Goal: Task Accomplishment & Management: Complete application form

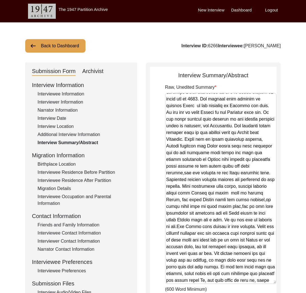
scroll to position [4, 0]
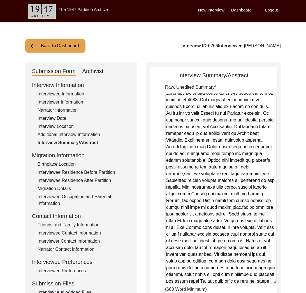
click at [48, 42] on button "Back to Dashboard" at bounding box center [55, 45] width 60 height 13
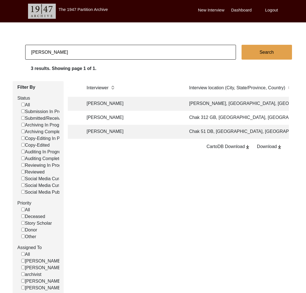
scroll to position [0, 385]
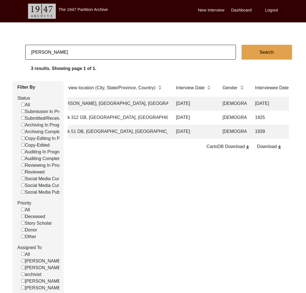
click at [194, 102] on td "[DATE]" at bounding box center [194, 104] width 42 height 14
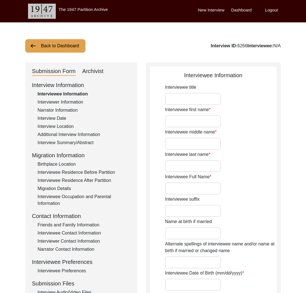
type input "[PERSON_NAME]"
type input "[DATE]"
type input "[DEMOGRAPHIC_DATA]"
click at [82, 143] on div "Interview Summary/Abstract" at bounding box center [84, 143] width 93 height 7
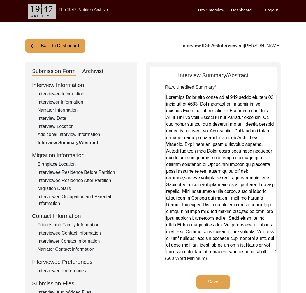
drag, startPoint x: 273, startPoint y: 125, endPoint x: 265, endPoint y: 252, distance: 127.2
click at [265, 252] on textarea "Raw, Unedited Summary" at bounding box center [221, 173] width 112 height 161
click at [83, 173] on div "Interviewee Residence Before Partition" at bounding box center [84, 172] width 93 height 7
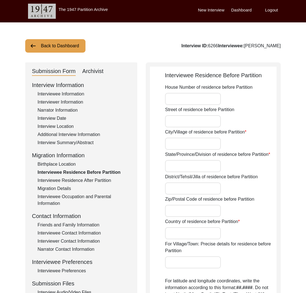
click at [72, 165] on div "Birthplace Location" at bounding box center [84, 164] width 93 height 7
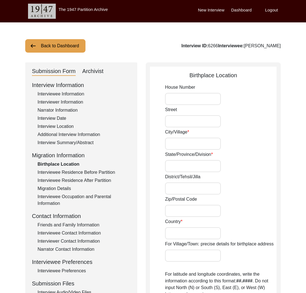
click at [79, 141] on div "Interview Summary/Abstract" at bounding box center [84, 143] width 93 height 7
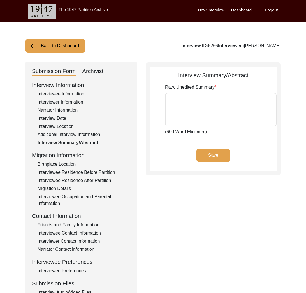
type textarea "[PERSON_NAME] just going to be [DEMOGRAPHIC_DATA],was [DEMOGRAPHIC_DATA] in [DA…"
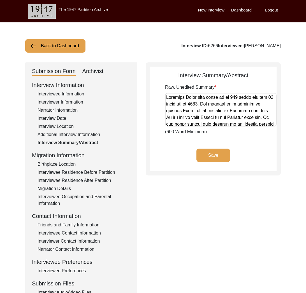
click at [77, 170] on div "Interviewee Residence Before Partition" at bounding box center [84, 172] width 93 height 7
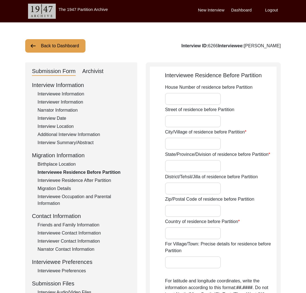
click at [75, 144] on div "Interview Summary/Abstract" at bounding box center [84, 143] width 93 height 7
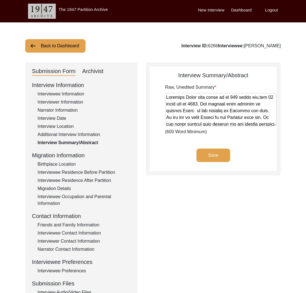
click at [88, 174] on div "Interviewee Residence Before Partition" at bounding box center [84, 172] width 93 height 7
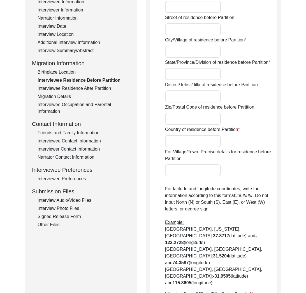
scroll to position [165, 0]
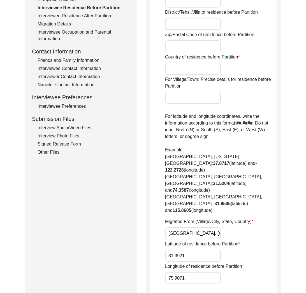
click at [172, 228] on input "[GEOGRAPHIC_DATA], [GEOGRAPHIC_DATA], [GEOGRAPHIC_DATA]" at bounding box center [193, 234] width 56 height 12
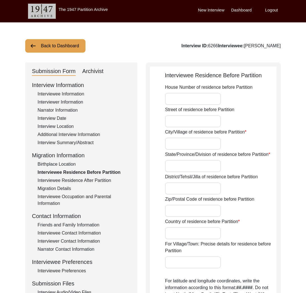
click at [80, 51] on button "Back to Dashboard" at bounding box center [55, 45] width 60 height 13
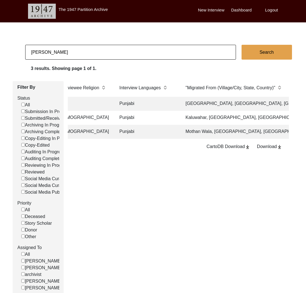
scroll to position [0, 662]
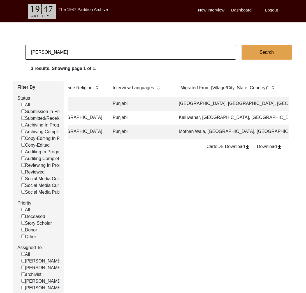
click at [209, 119] on td "Kaluwahar, [GEOGRAPHIC_DATA], [GEOGRAPHIC_DATA]" at bounding box center [231, 118] width 112 height 14
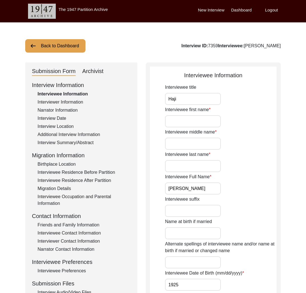
click at [87, 173] on div "Interviewee Residence Before Partition" at bounding box center [84, 172] width 93 height 7
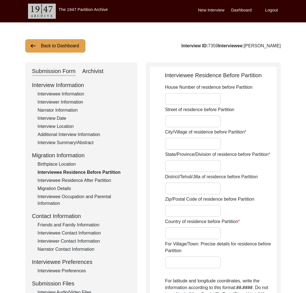
scroll to position [148, 0]
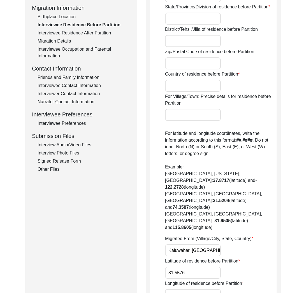
click at [179, 245] on input "Kaluwahar, [GEOGRAPHIC_DATA], [GEOGRAPHIC_DATA]" at bounding box center [193, 251] width 56 height 12
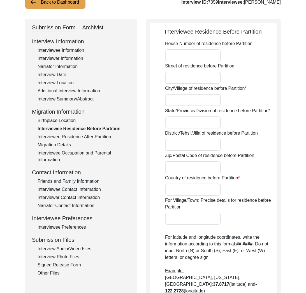
click at [73, 8] on button "Back to Dashboard" at bounding box center [55, 2] width 60 height 13
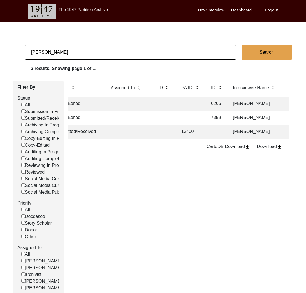
scroll to position [0, 116]
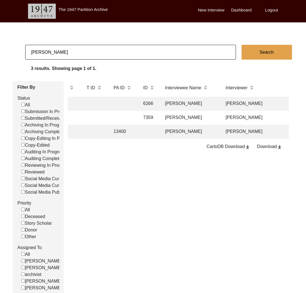
click at [204, 135] on td "[PERSON_NAME]" at bounding box center [190, 132] width 56 height 14
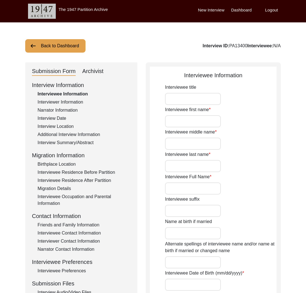
click at [95, 174] on div "Interviewee Residence Before Partition" at bounding box center [84, 172] width 93 height 7
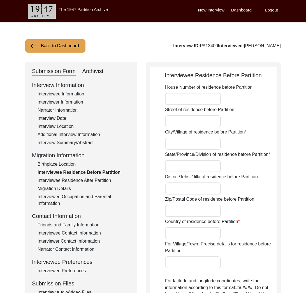
type input "N/A"
type input "[PERSON_NAME]"
type input "[GEOGRAPHIC_DATA]"
type input "Firozpur"
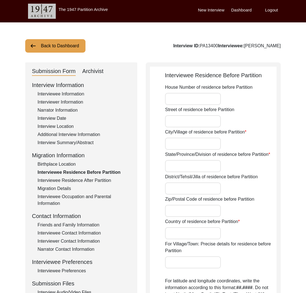
type input "152022"
type input "[GEOGRAPHIC_DATA]"
type input "[PERSON_NAME]"
type input "Mothan Wala, [GEOGRAPHIC_DATA], [GEOGRAPHIC_DATA]"
type input "N/A"
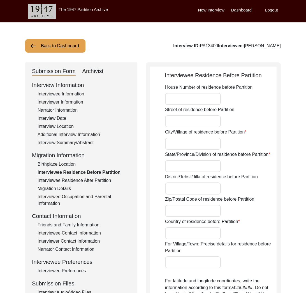
type input "N/A"
